Goal: Register for event/course

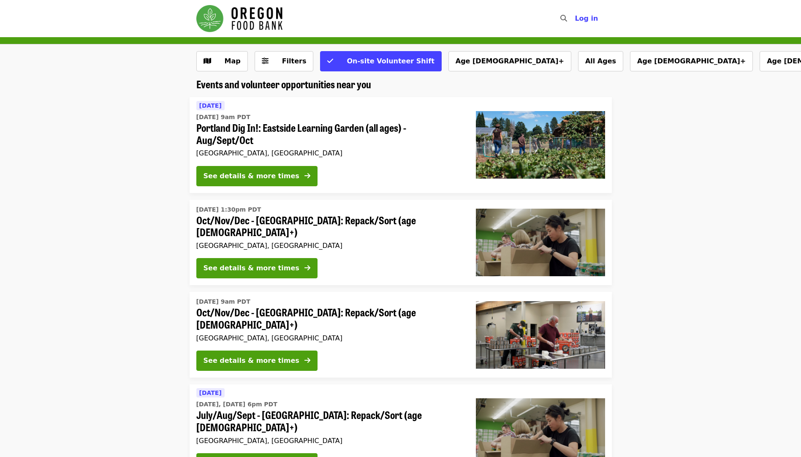
click at [626, 185] on li "Tomorrow Thu, Aug 14 @ 9am PDT Portland Dig In!: Eastside Learning Garden (all …" at bounding box center [400, 145] width 801 height 96
click at [233, 65] on span "Map" at bounding box center [233, 61] width 16 height 8
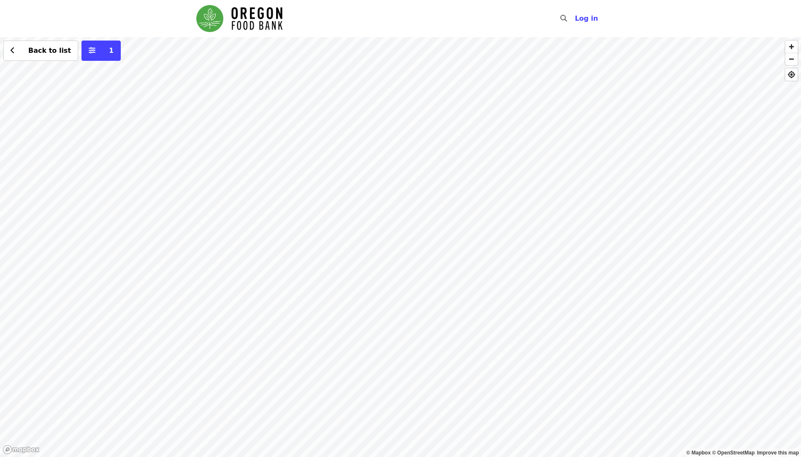
click at [620, 156] on div "Back to list 1" at bounding box center [400, 247] width 801 height 420
click at [379, 230] on div "Back to list 1" at bounding box center [400, 247] width 801 height 420
click at [378, 246] on button "See 4 actions at this location" at bounding box center [379, 241] width 111 height 10
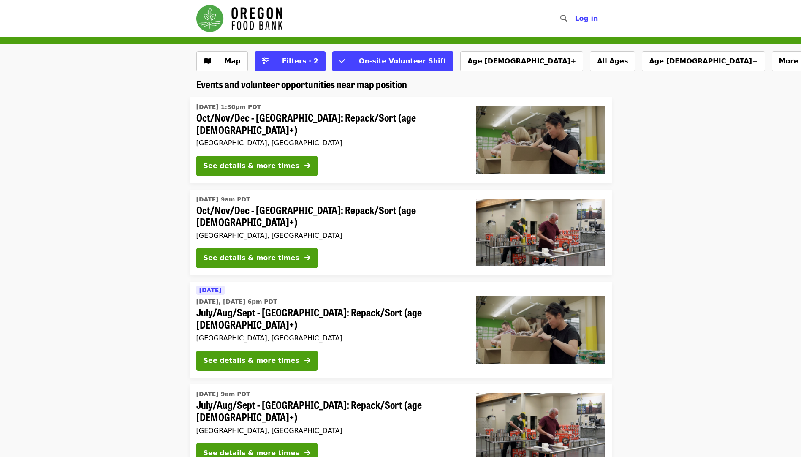
click at [682, 136] on li "[DATE] 1:30pm PDT Oct/Nov/Dec - [GEOGRAPHIC_DATA]: Repack/Sort (age [DEMOGRAPHI…" at bounding box center [400, 140] width 801 height 86
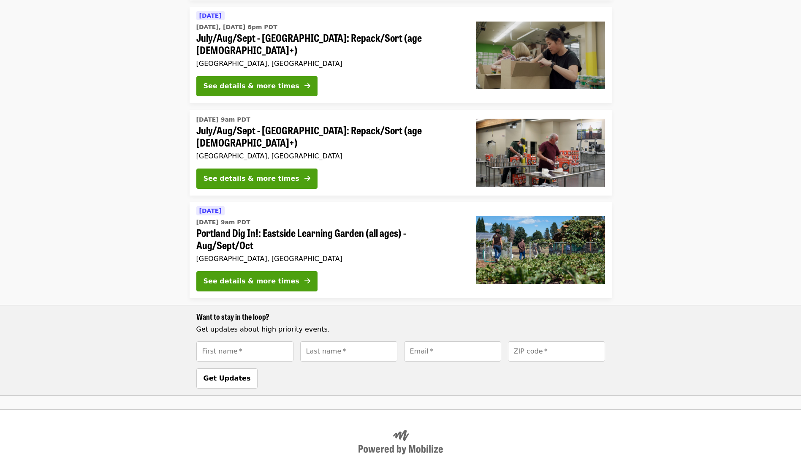
scroll to position [309, 0]
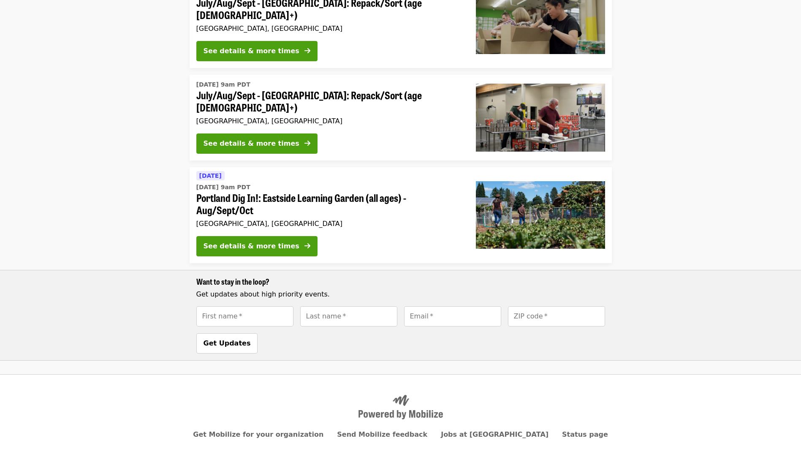
click at [131, 140] on ul "[DATE] 1:30pm PDT Oct/Nov/Dec - [GEOGRAPHIC_DATA]: Repack/Sort (age [DEMOGRAPHI…" at bounding box center [400, 74] width 801 height 573
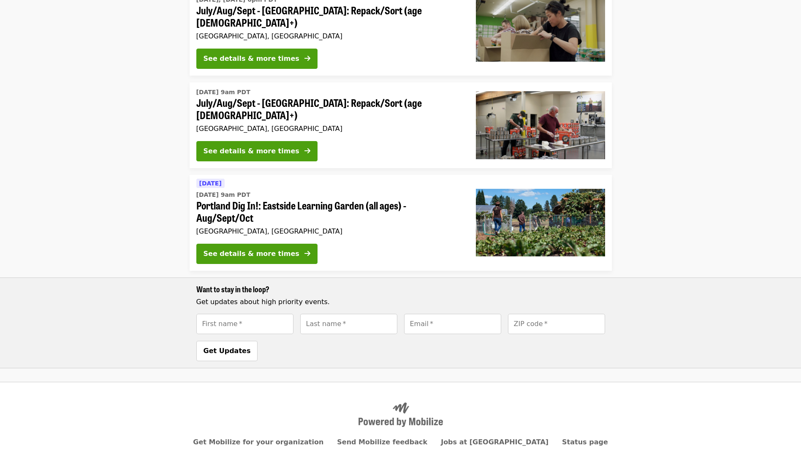
scroll to position [0, 0]
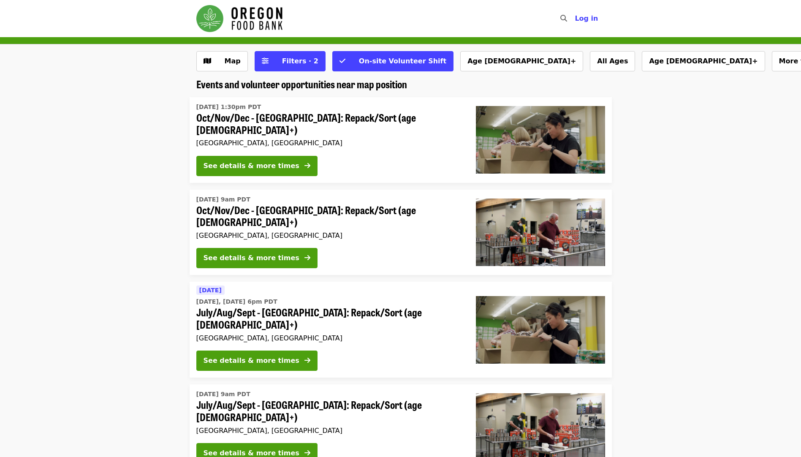
click at [590, 18] on span "Log in" at bounding box center [585, 18] width 23 height 8
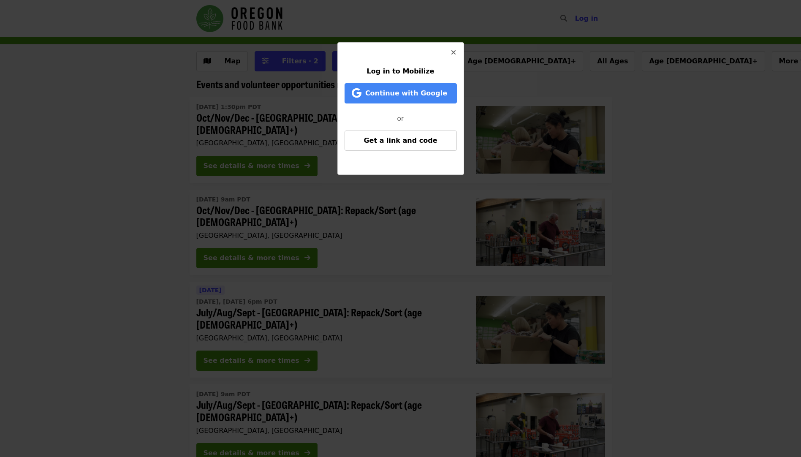
click at [390, 145] on button "Get a link and code" at bounding box center [400, 140] width 112 height 20
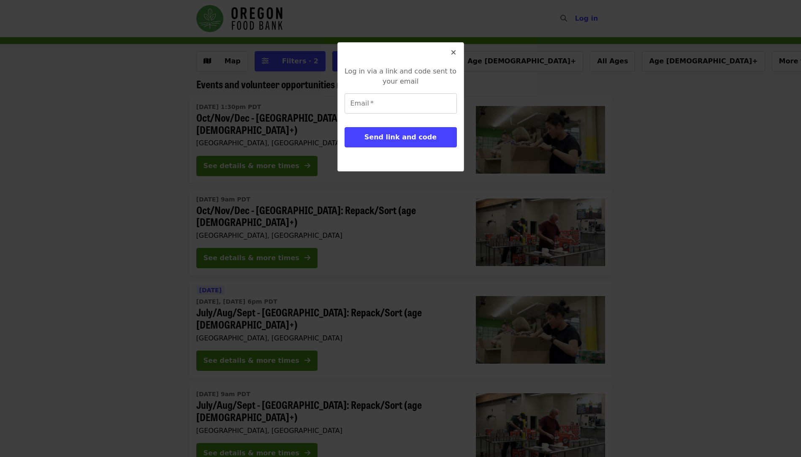
click at [388, 103] on input "Email   *" at bounding box center [400, 103] width 112 height 20
type input "**********"
click at [382, 138] on span "Send link and code" at bounding box center [400, 137] width 72 height 8
